Goal: Task Accomplishment & Management: Manage account settings

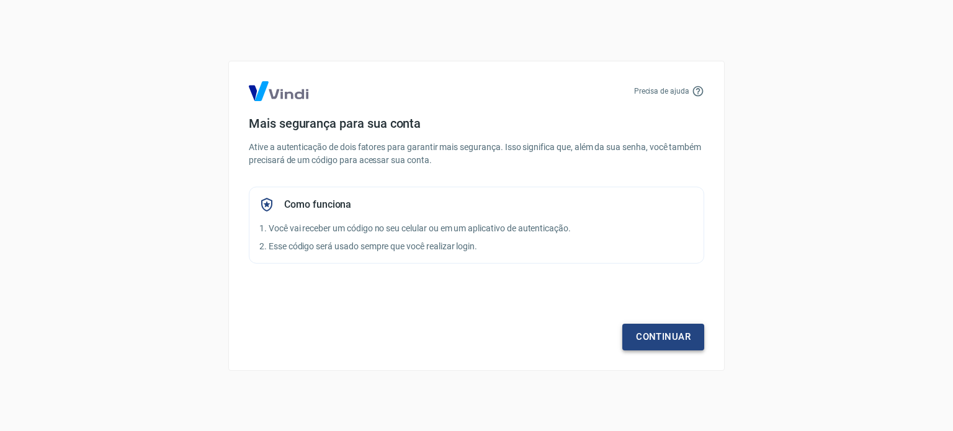
click at [680, 344] on link "Continuar" at bounding box center [663, 337] width 82 height 26
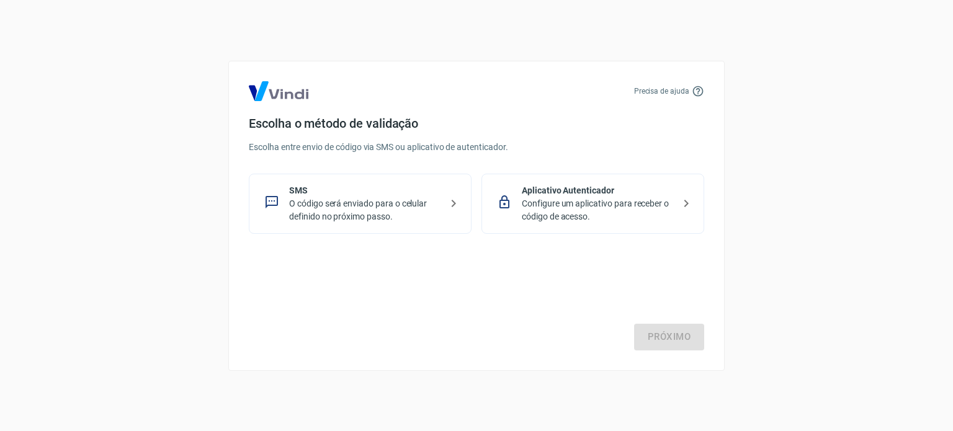
click at [586, 195] on p "Aplicativo Autenticador" at bounding box center [598, 190] width 152 height 13
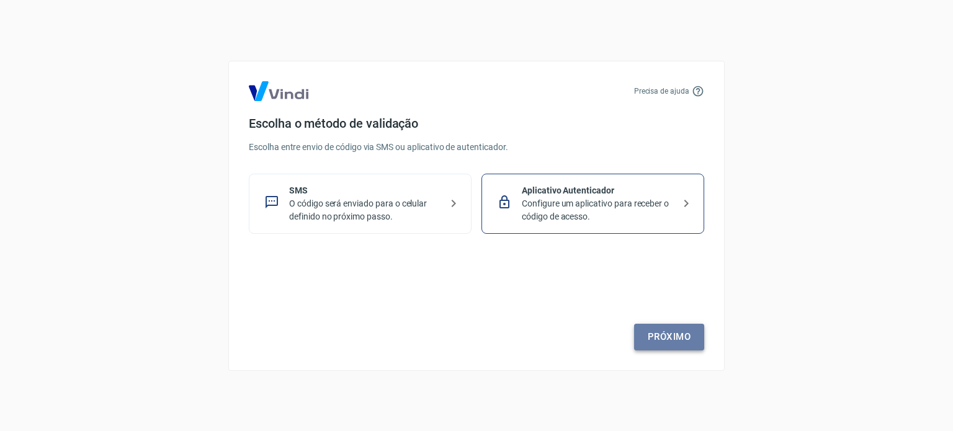
click at [675, 339] on link "Próximo" at bounding box center [669, 337] width 70 height 26
